Goal: Connect with others: Connect with others

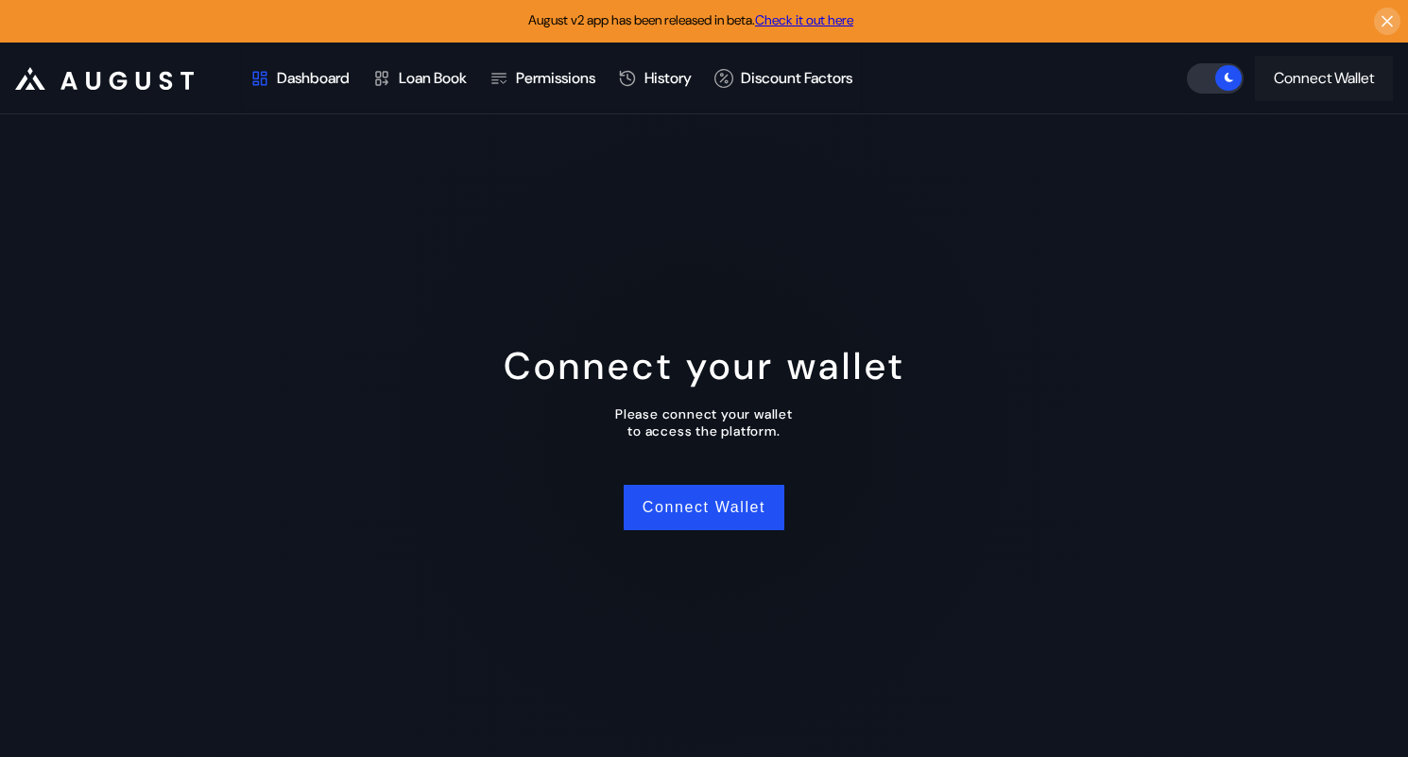
click at [1323, 86] on div "Connect Wallet" at bounding box center [1324, 78] width 100 height 20
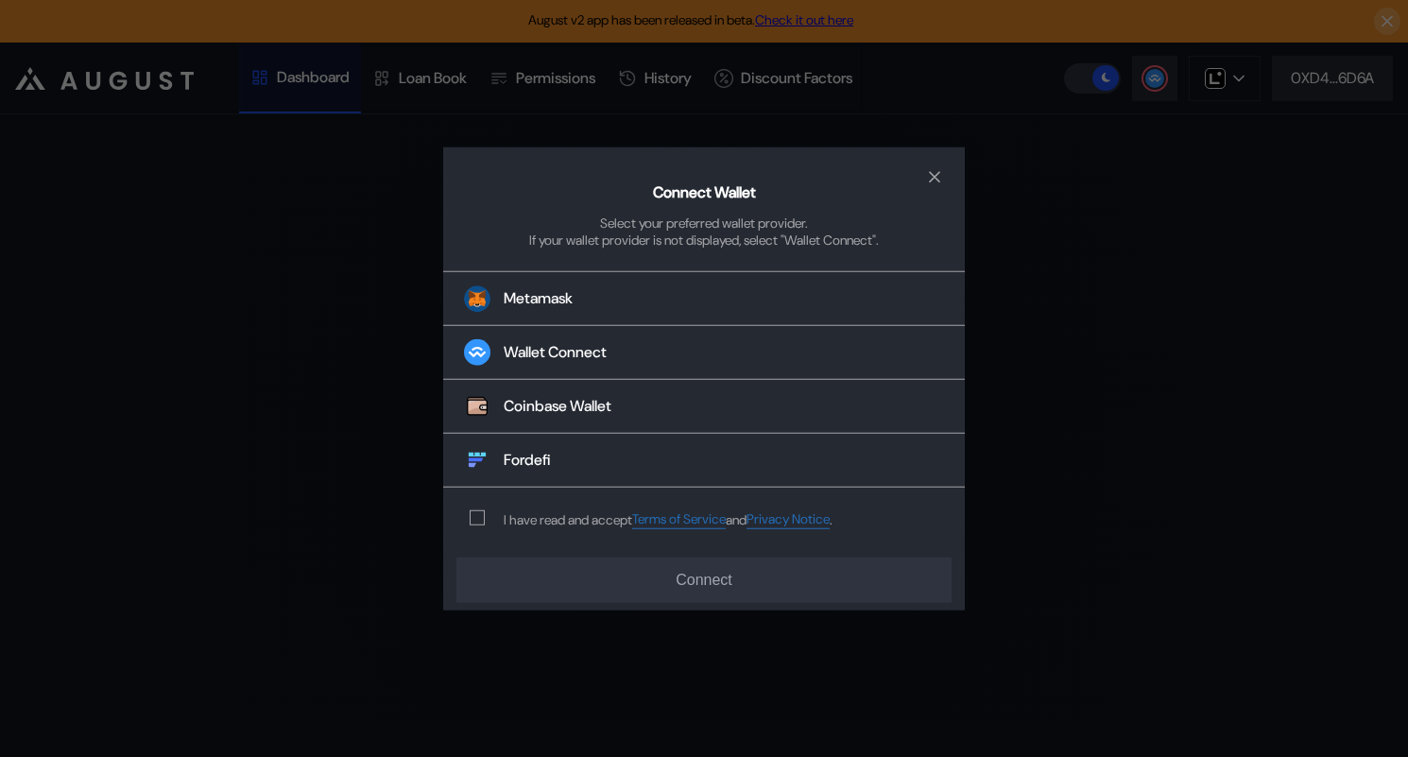
click at [465, 510] on div "I have read and accept Terms of Service and Privacy Notice ." at bounding box center [647, 519] width 408 height 62
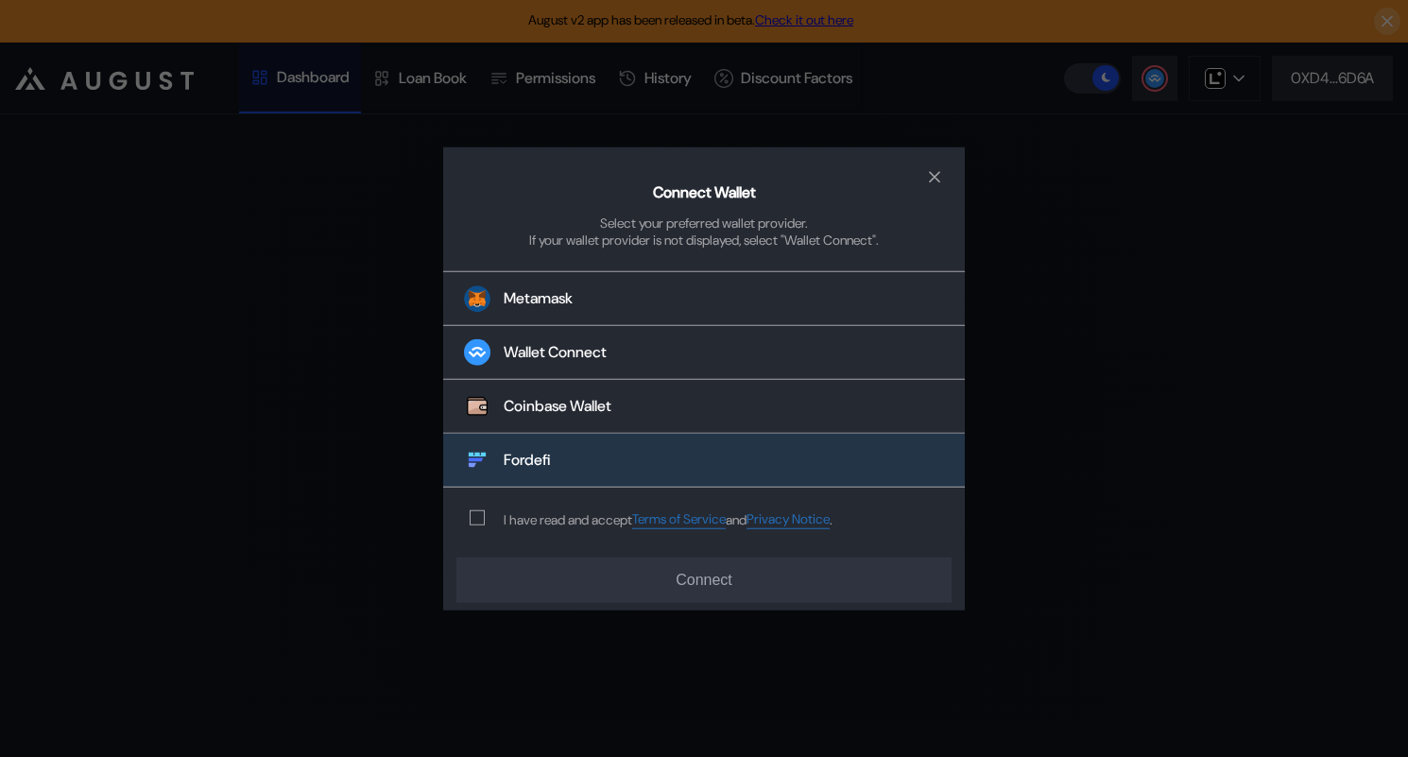
click at [495, 473] on button "Fordefi" at bounding box center [704, 461] width 522 height 54
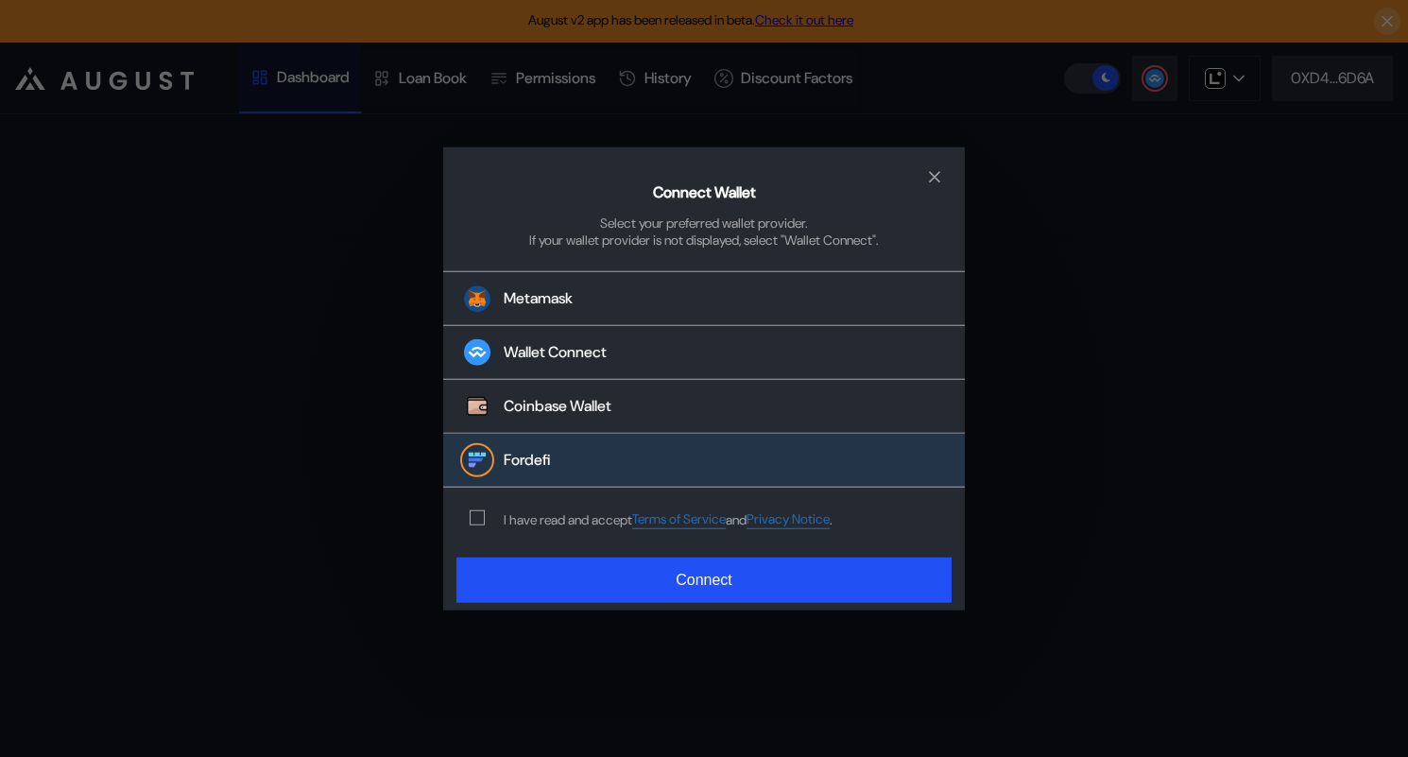
click at [485, 524] on div "modal" at bounding box center [481, 517] width 23 height 15
click at [478, 522] on span "modal" at bounding box center [477, 517] width 13 height 13
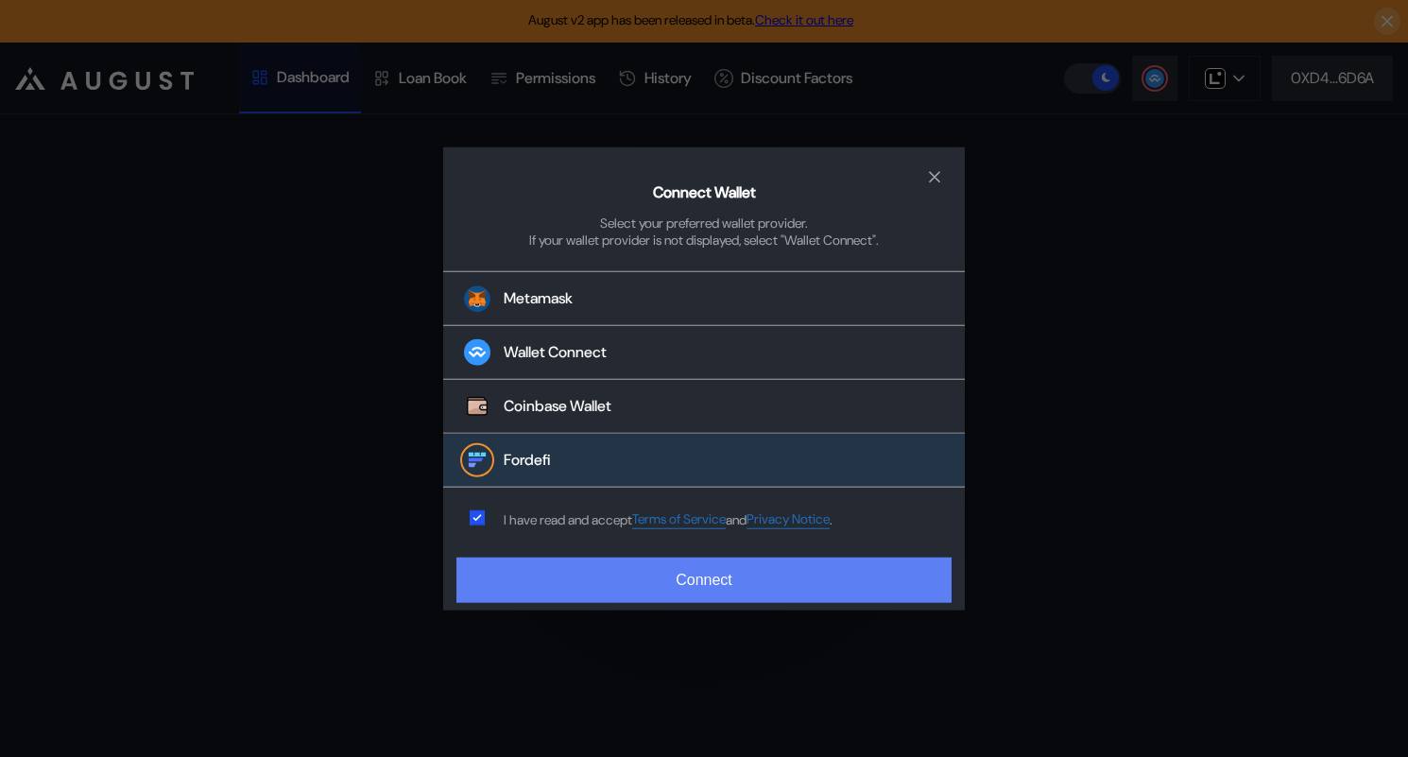
click at [541, 582] on button "Connect" at bounding box center [703, 580] width 495 height 45
click at [555, 576] on button "Connect" at bounding box center [703, 580] width 495 height 45
click at [788, 598] on button "Connect" at bounding box center [703, 580] width 495 height 45
click at [715, 576] on button "Connect" at bounding box center [703, 580] width 495 height 45
